Goal: Information Seeking & Learning: Learn about a topic

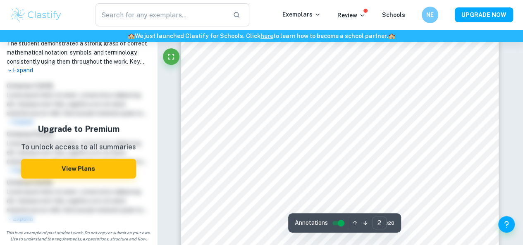
scroll to position [526, 0]
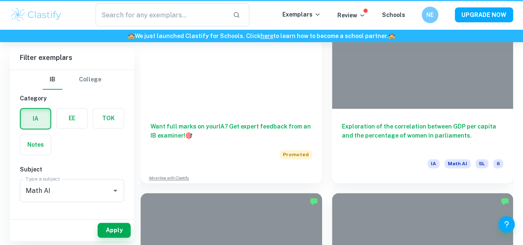
scroll to position [903, 0]
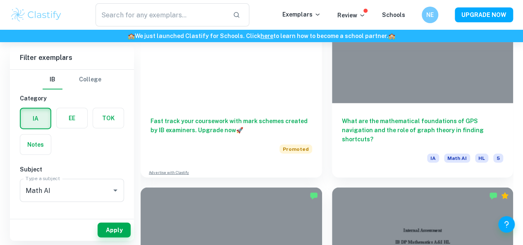
scroll to position [972, 0]
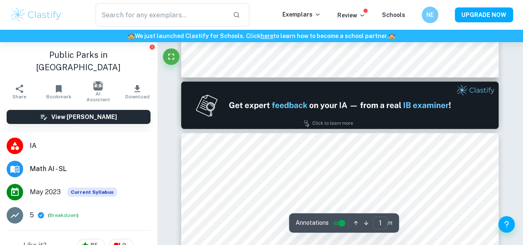
type input "2"
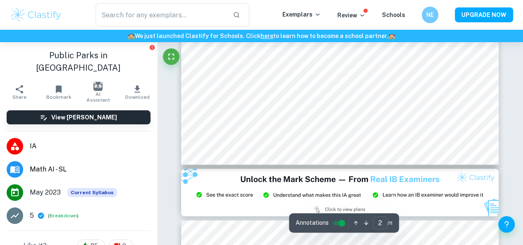
scroll to position [764, 0]
